Goal: Task Accomplishment & Management: Manage account settings

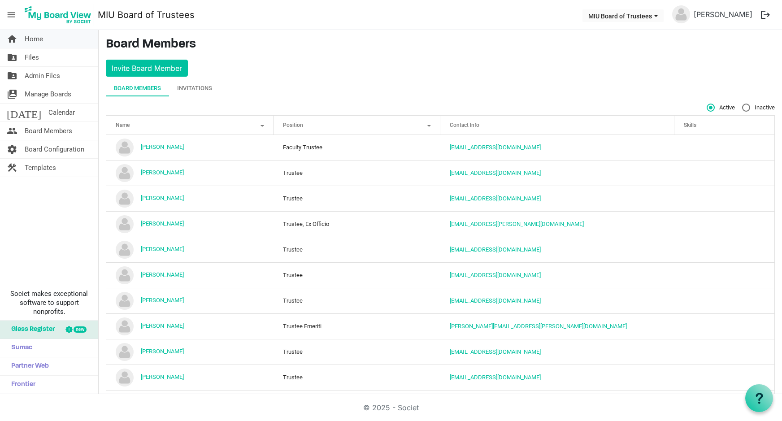
click at [37, 40] on span "Home" at bounding box center [34, 39] width 18 height 18
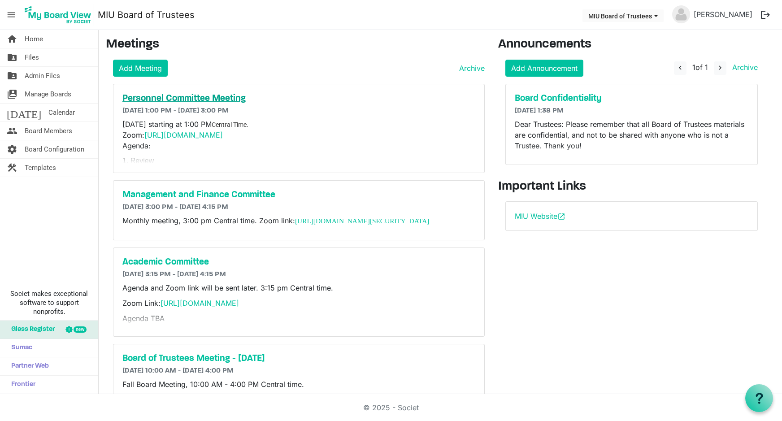
click at [174, 99] on h5 "Personnel Committee Meeting" at bounding box center [298, 98] width 353 height 11
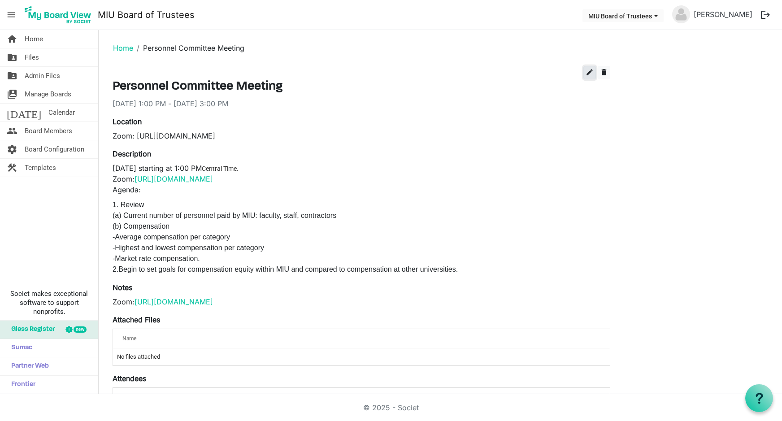
click at [590, 72] on span "edit" at bounding box center [590, 72] width 8 height 8
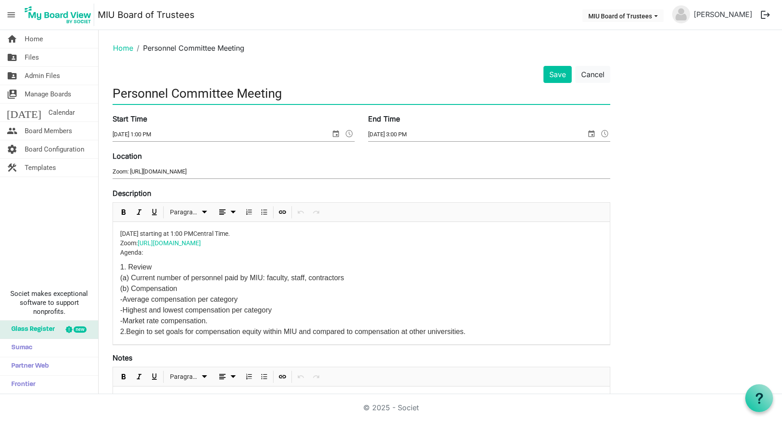
click at [114, 92] on input "Personnel Committee Meeting" at bounding box center [362, 93] width 498 height 21
drag, startPoint x: 330, startPoint y: 92, endPoint x: 338, endPoint y: 105, distance: 15.6
click at [330, 93] on input "TODAY- Personnel Committee Meeting" at bounding box center [362, 93] width 498 height 21
type input "[DATE]- Personnel Committee Meeting-1:00 PM"
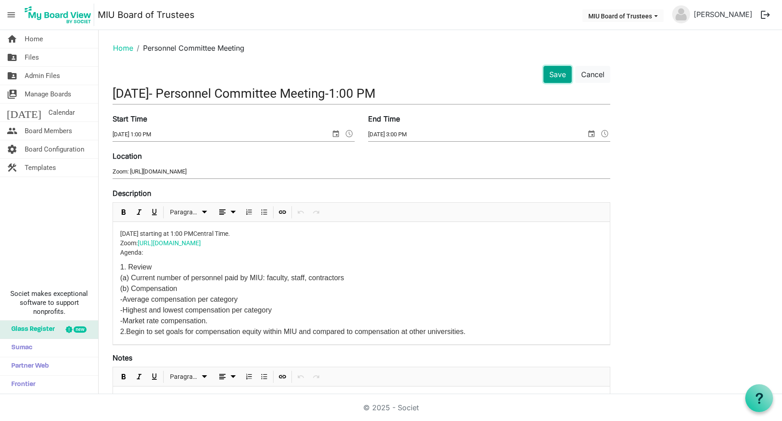
click at [557, 75] on button "Save" at bounding box center [558, 74] width 28 height 17
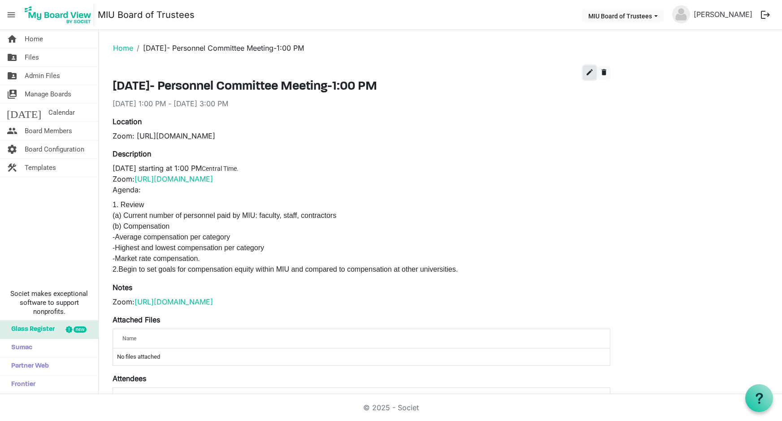
click at [589, 73] on span "edit" at bounding box center [590, 72] width 8 height 8
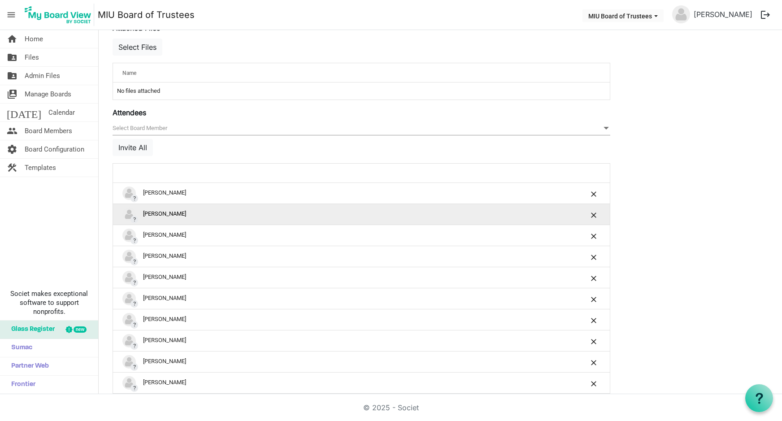
scroll to position [419, 0]
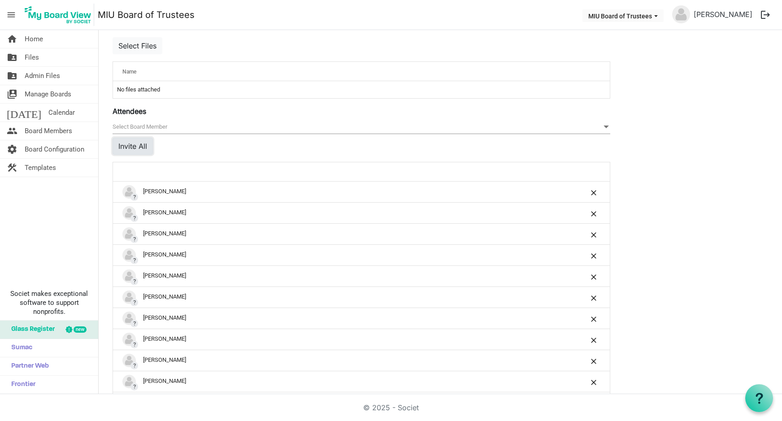
click at [136, 145] on button "Invite All" at bounding box center [133, 146] width 40 height 17
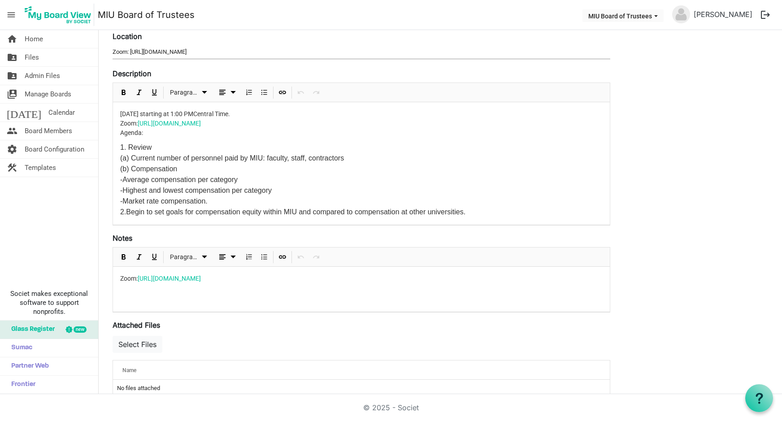
scroll to position [0, 0]
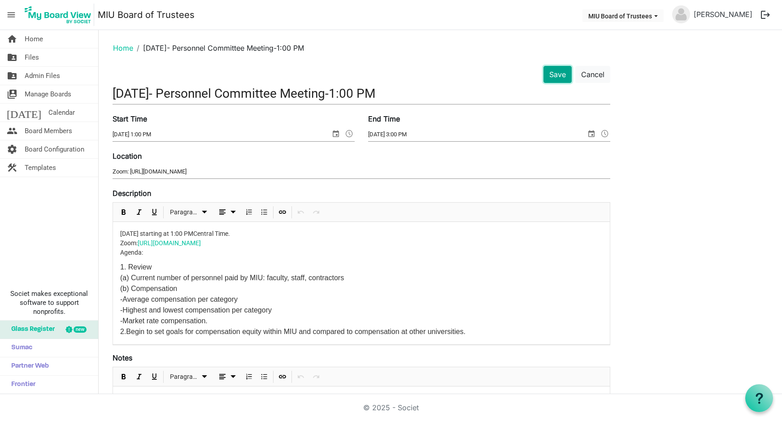
click at [553, 74] on button "Save" at bounding box center [558, 74] width 28 height 17
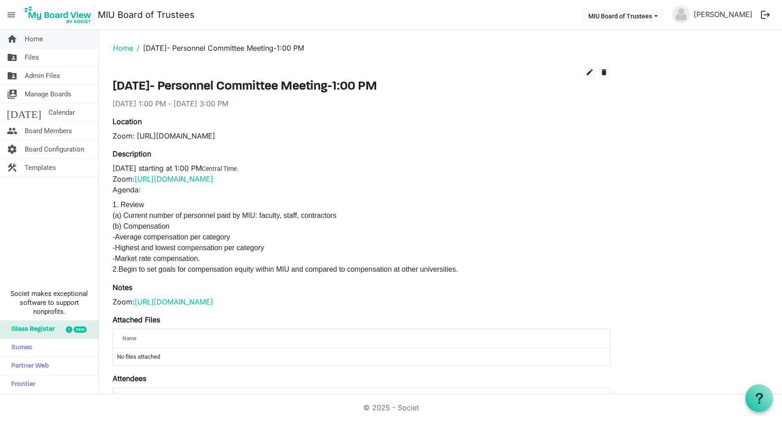
click at [31, 39] on span "Home" at bounding box center [34, 39] width 18 height 18
